Goal: Information Seeking & Learning: Learn about a topic

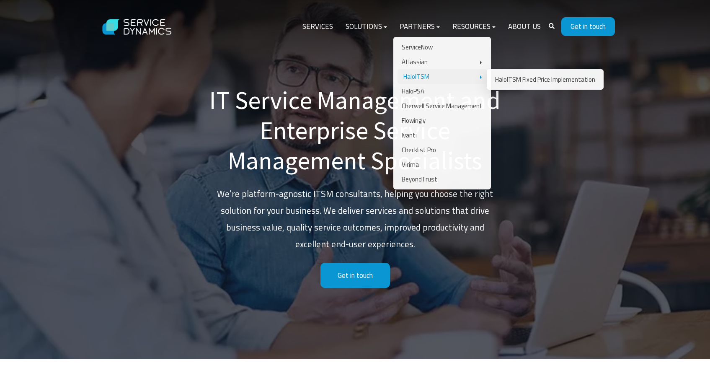
click at [413, 77] on link "HaloITSM" at bounding box center [441, 76] width 89 height 15
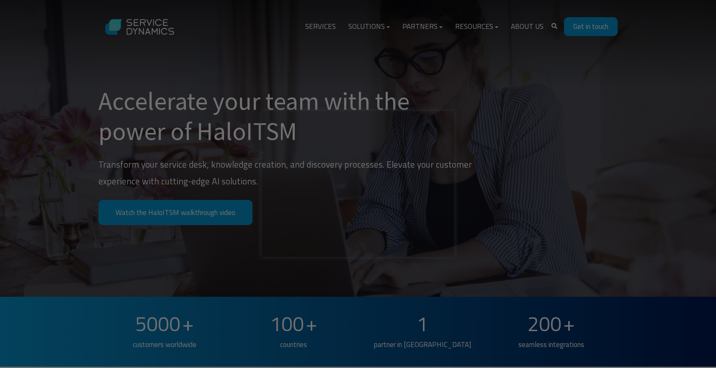
click at [430, 27] on div at bounding box center [361, 185] width 723 height 371
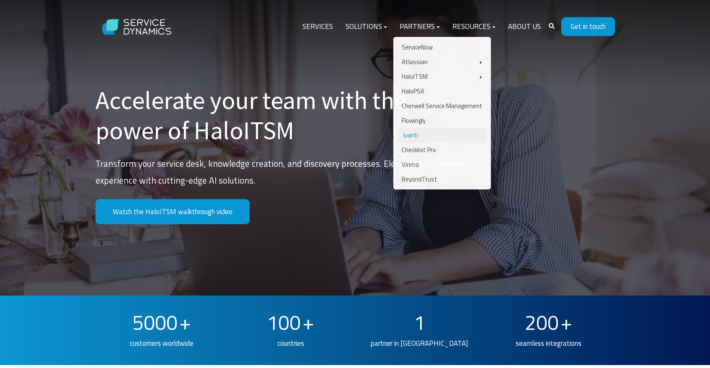
click at [413, 135] on link "Ivanti" at bounding box center [441, 135] width 89 height 15
